Goal: Check status

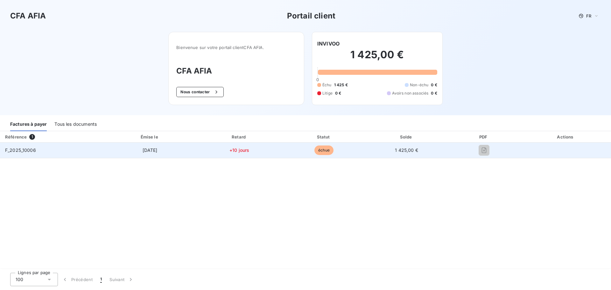
click at [335, 151] on td "échue" at bounding box center [324, 150] width 84 height 15
click at [262, 154] on td "+10 jours" at bounding box center [240, 150] width 86 height 15
click at [35, 151] on span "F_2025_10006" at bounding box center [20, 149] width 31 height 5
click at [14, 148] on span "F_2025_10006" at bounding box center [20, 149] width 31 height 5
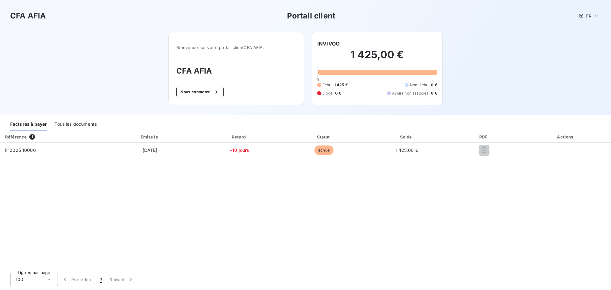
drag, startPoint x: 14, startPoint y: 147, endPoint x: 159, endPoint y: 187, distance: 150.8
click at [164, 191] on div "Référence 1 Émise le Retard Statut Solde PDF Actions F_2025_10006 [DATE] +10 jo…" at bounding box center [305, 200] width 611 height 138
click at [90, 121] on div "Tous les documents" at bounding box center [75, 124] width 42 height 13
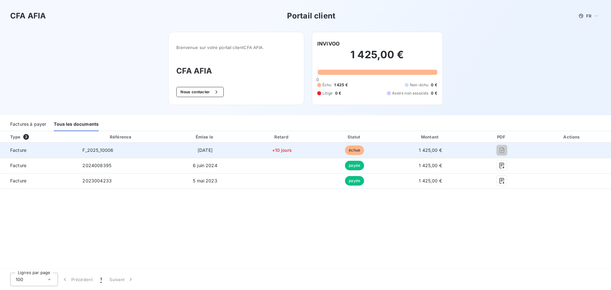
click at [433, 150] on span "1 425,00 €" at bounding box center [430, 149] width 23 height 5
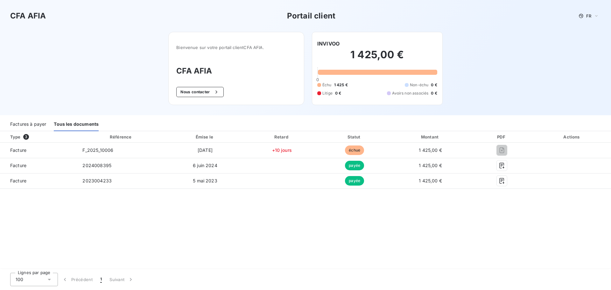
drag, startPoint x: 178, startPoint y: 137, endPoint x: 316, endPoint y: 220, distance: 160.6
click at [316, 220] on div "Type 3 Référence Émise le Retard Statut Montant PDF Actions Facture F_2025_1000…" at bounding box center [305, 200] width 611 height 138
